Goal: Task Accomplishment & Management: Manage account settings

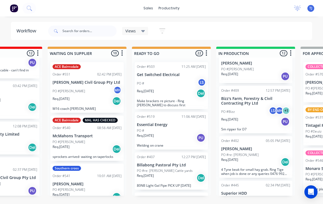
scroll to position [19, 0]
click at [263, 153] on div "PO #re: [PERSON_NAME]" at bounding box center [255, 154] width 69 height 5
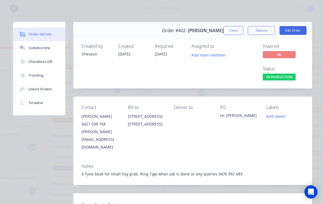
click at [297, 31] on button "Edit Order" at bounding box center [293, 30] width 27 height 9
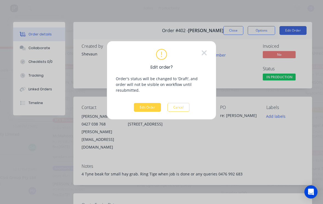
click at [150, 104] on button "Edit Order" at bounding box center [147, 107] width 27 height 9
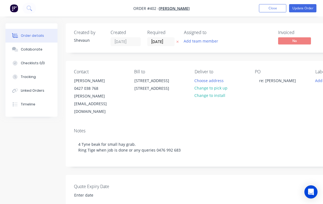
click at [30, 77] on div "Tracking" at bounding box center [28, 76] width 15 height 5
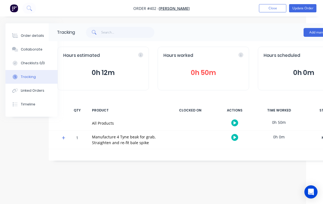
scroll to position [0, 16]
click at [40, 39] on button "Order details" at bounding box center [31, 36] width 52 height 14
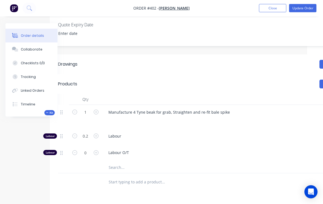
scroll to position [164, 16]
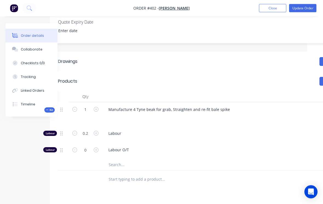
click at [31, 78] on div "Tracking" at bounding box center [28, 76] width 15 height 5
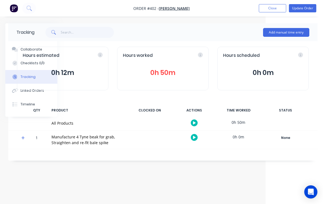
scroll to position [0, 58]
click at [291, 30] on button "Add manual time entry" at bounding box center [286, 32] width 46 height 9
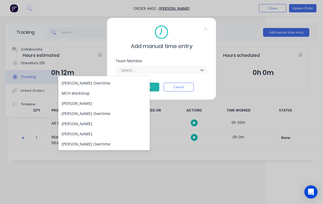
scroll to position [70, 0]
click at [84, 133] on div "[PERSON_NAME]" at bounding box center [103, 133] width 91 height 10
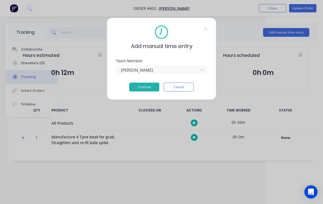
click at [149, 88] on button "Continue" at bounding box center [144, 86] width 30 height 9
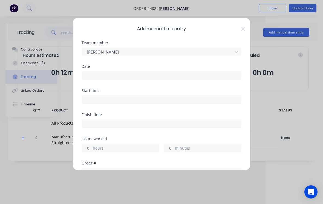
click at [170, 76] on input at bounding box center [161, 75] width 159 height 8
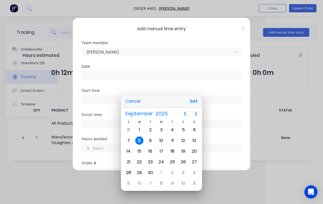
click at [140, 140] on div "8" at bounding box center [139, 140] width 8 height 8
click at [142, 141] on div "8" at bounding box center [139, 140] width 8 height 8
click at [141, 139] on div "8" at bounding box center [139, 140] width 8 height 8
click at [196, 103] on button "Set" at bounding box center [194, 101] width 12 height 10
type input "[DATE]"
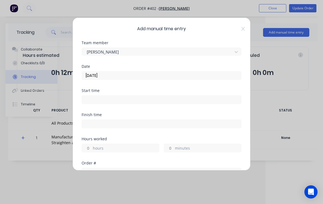
click at [134, 99] on input at bounding box center [161, 99] width 159 height 8
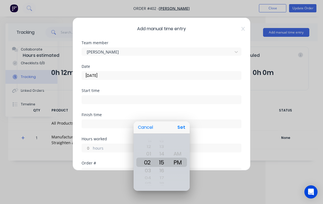
click at [185, 128] on button "Set" at bounding box center [181, 127] width 12 height 10
type input "02:15 PM"
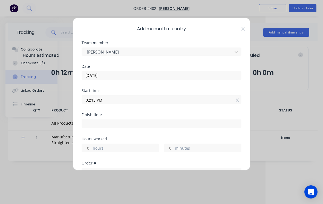
click at [173, 125] on input at bounding box center [161, 123] width 159 height 8
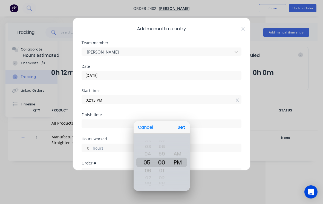
click at [185, 128] on button "Set" at bounding box center [181, 127] width 12 height 10
type input "05:00 PM"
type input "2"
type input "45"
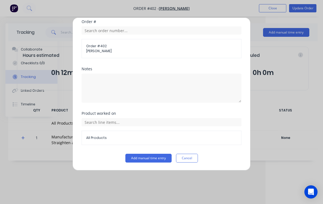
scroll to position [141, 0]
click at [153, 157] on button "Add manual time entry" at bounding box center [148, 157] width 46 height 9
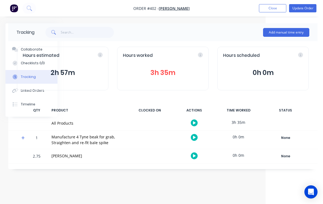
click at [307, 7] on button "Update Order" at bounding box center [302, 8] width 27 height 8
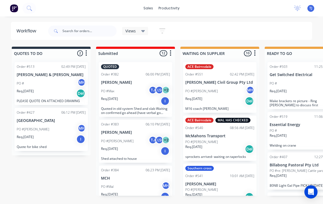
scroll to position [1, 0]
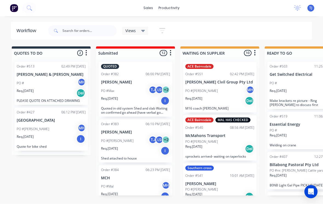
click at [310, 12] on div "No new notifications [PERSON_NAME] all as read You have no notifications [PERSO…" at bounding box center [306, 8] width 33 height 8
click at [312, 7] on span "TJ" at bounding box center [311, 8] width 3 height 5
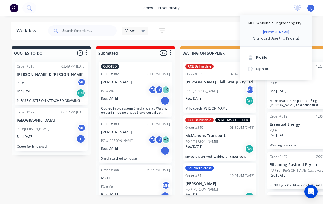
click at [271, 67] on button "Sign out" at bounding box center [276, 68] width 73 height 11
